Goal: Register for event/course

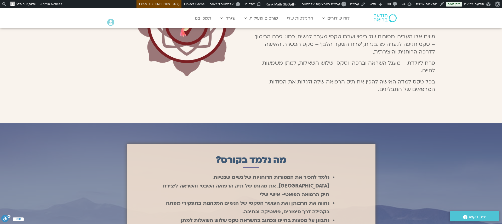
scroll to position [273, 0]
drag, startPoint x: 0, startPoint y: 0, endPoint x: 254, endPoint y: 103, distance: 274.0
click at [254, 103] on section "הצטרפו למפגשים מרתקים על סיפורן של הנשים השבטיות במרכז אסיה, המקיימות טקסי מעבר…" at bounding box center [251, 31] width 502 height 185
click at [249, 104] on section "הצטרפו למפגשים מרתקים על סיפורן של הנשים השבטיות במרכז אסיה, המקיימות טקסי מעבר…" at bounding box center [251, 31] width 502 height 185
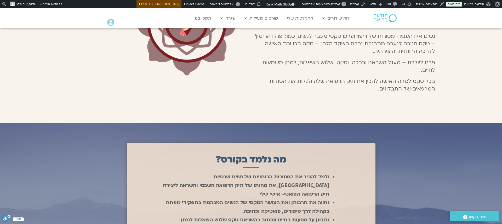
click at [70, 71] on div at bounding box center [149, 22] width 181 height 107
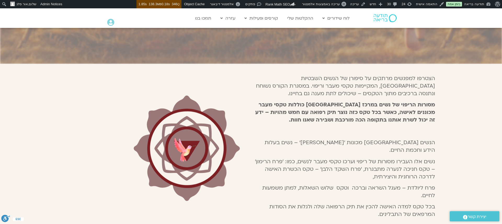
scroll to position [151, 0]
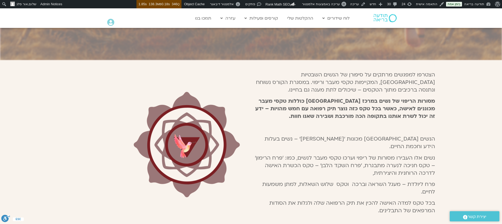
click at [431, 73] on span "הצטרפו למפגשים מרתקים על סיפורן של הנשים השבטיות במרכז אסיה, המקיימות טקסי מעבר…" at bounding box center [345, 82] width 179 height 22
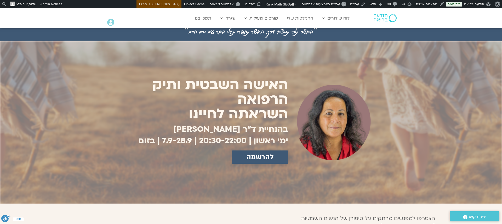
scroll to position [8, 0]
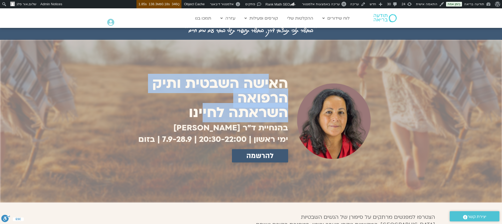
drag, startPoint x: 282, startPoint y: 82, endPoint x: 205, endPoint y: 120, distance: 85.5
click at [205, 120] on h1 "האישה השבטית ותיק הרפואה השראתה לחיינו" at bounding box center [211, 98] width 154 height 44
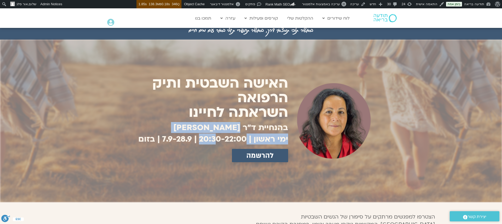
drag, startPoint x: 238, startPoint y: 125, endPoint x: 213, endPoint y: 136, distance: 27.3
click at [213, 136] on div "האישה השבטית ותיק הרפואה השראתה לחיינו בהנחיית ד"ר צילה זן-בר צור ימי ראשון | 2…" at bounding box center [211, 122] width 160 height 92
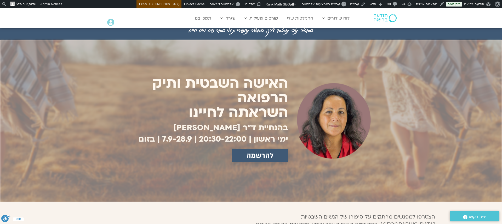
click at [185, 157] on div "להרשמה" at bounding box center [211, 155] width 154 height 13
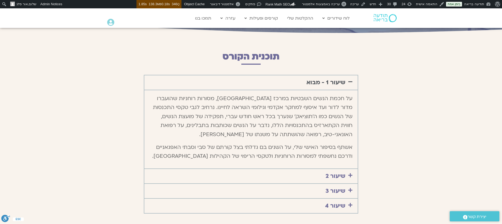
scroll to position [526, 0]
drag, startPoint x: 339, startPoint y: 78, endPoint x: 360, endPoint y: 83, distance: 21.9
click at [339, 78] on link "שיעור 1 - מבוא" at bounding box center [325, 82] width 39 height 8
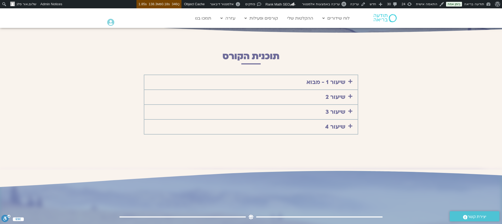
click at [337, 93] on link "שיעור 2" at bounding box center [335, 97] width 20 height 8
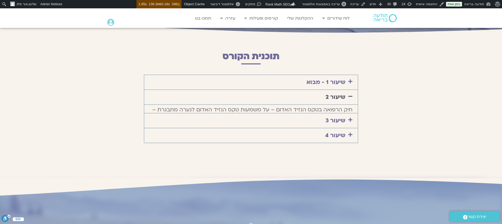
scroll to position [526, 0]
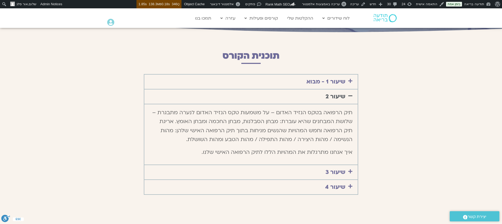
click at [337, 93] on link "שיעור 2" at bounding box center [335, 97] width 20 height 8
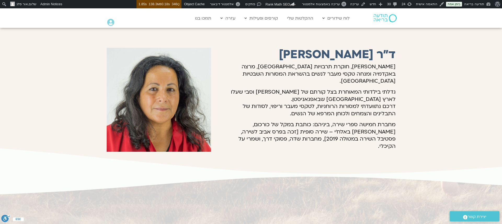
scroll to position [808, 0]
drag, startPoint x: 8, startPoint y: 149, endPoint x: 226, endPoint y: 161, distance: 217.7
click at [195, 161] on icon at bounding box center [250, 157] width 1505 height 38
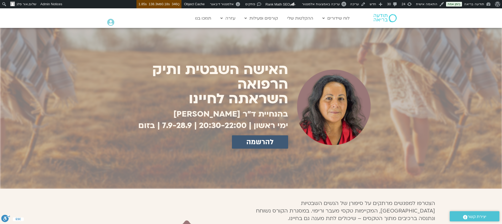
scroll to position [23, 0]
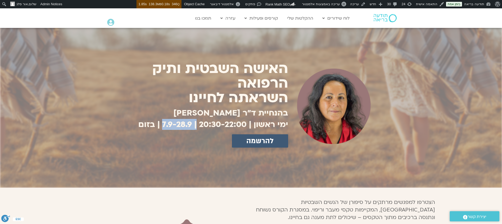
drag, startPoint x: 160, startPoint y: 125, endPoint x: 217, endPoint y: 124, distance: 57.2
click at [194, 125] on h1 "ימי ראשון | 20:30-22:00 | 7.9-28.9​ | בזום" at bounding box center [211, 124] width 154 height 7
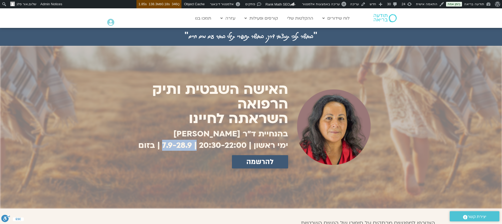
scroll to position [5, 0]
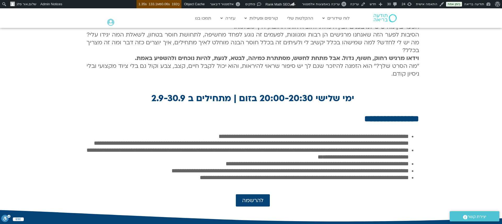
scroll to position [191, 0]
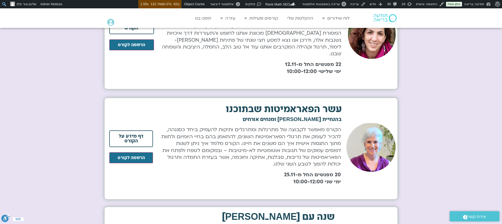
scroll to position [145, 0]
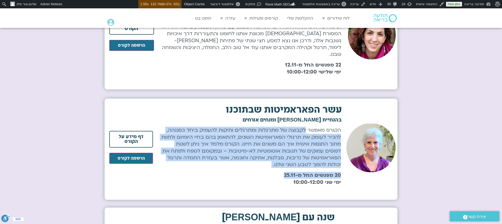
drag, startPoint x: 297, startPoint y: 141, endPoint x: 273, endPoint y: 170, distance: 38.1
click at [273, 171] on div "הקורס מאפשר לקבוצה של מתרגלות ומתרגלים ותיקות להעמיק ביחד כסנגהה, להכיר לעומק א…" at bounding box center [250, 156] width 182 height 59
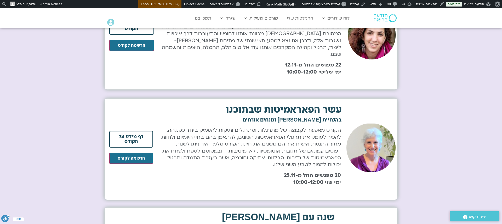
click at [268, 159] on p "הקורס מאפשר לקבוצה של מתרגלות ומתרגלים ותיקות להעמיק ביחד כסנגהה, להכיר לעומק א…" at bounding box center [250, 147] width 182 height 41
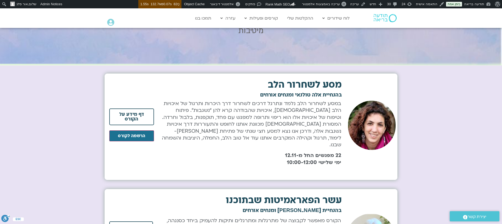
scroll to position [54, 0]
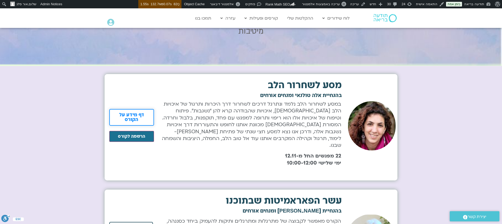
click at [144, 114] on span "דף מידע על הקורס" at bounding box center [131, 117] width 31 height 9
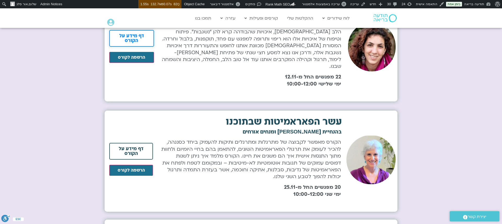
scroll to position [136, 0]
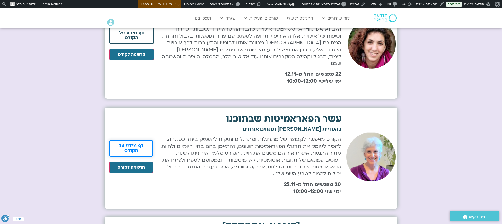
click at [142, 144] on span "דף מידע על הקורס" at bounding box center [131, 148] width 30 height 9
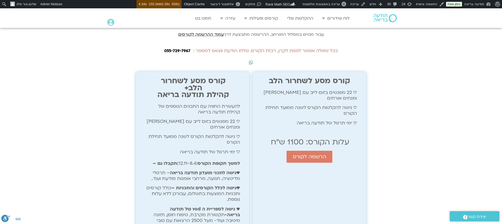
scroll to position [1635, 0]
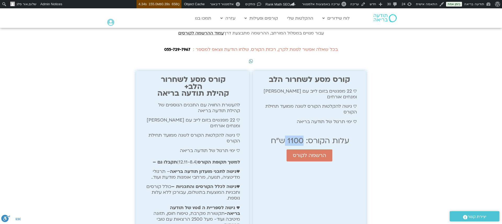
drag, startPoint x: 303, startPoint y: 97, endPoint x: 284, endPoint y: 101, distance: 18.9
click at [284, 138] on h2 "עלות הקורס: 1100 ש"ח" at bounding box center [309, 141] width 101 height 7
drag, startPoint x: 212, startPoint y: 212, endPoint x: 190, endPoint y: 213, distance: 21.5
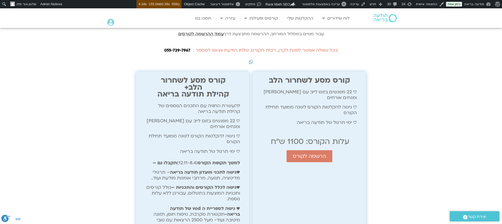
scroll to position [1635, 0]
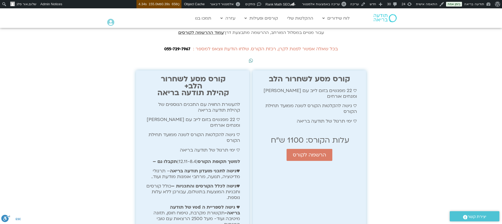
drag, startPoint x: 429, startPoint y: 65, endPoint x: 413, endPoint y: 59, distance: 17.3
click at [429, 64] on section "הרשמה לקורס עבור מנויים במסלול המורחב, ההרשמה מתבצעת דרך עמוד ההרשמה לקורסים בכ…" at bounding box center [251, 138] width 502 height 284
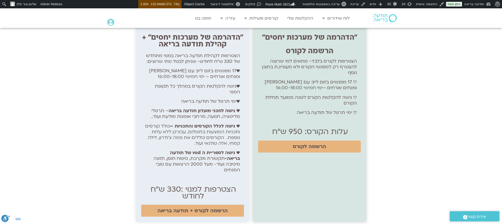
scroll to position [927, 0]
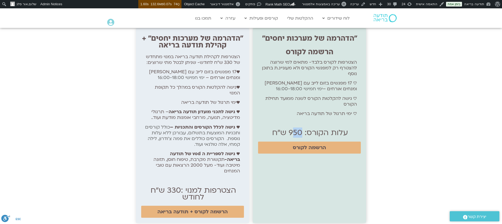
drag, startPoint x: 301, startPoint y: 118, endPoint x: 292, endPoint y: 120, distance: 9.3
click at [292, 130] on h2 "עלות הקורס: 950 ש"ח" at bounding box center [309, 133] width 101 height 7
click at [326, 185] on div "״הדהרמה של מערכות יחסים״ הרשמה לקורס הצטרפות לקורס בלבד- מתאים למי שרוצה להצטרף…" at bounding box center [309, 125] width 113 height 195
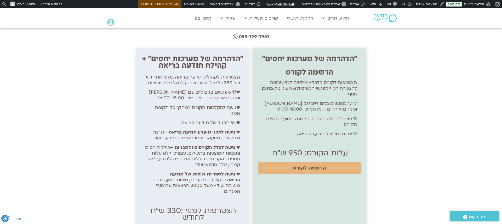
scroll to position [906, 0]
drag, startPoint x: 67, startPoint y: 65, endPoint x: 61, endPoint y: 65, distance: 6.0
click at [67, 65] on section "יש שאלות? בכל שאלה אפשר לפנות לקרן, רכזת הקורס. שלחו הודעת וואטסאפ למספר: 055-7…" at bounding box center [251, 128] width 502 height 236
